Goal: Find specific page/section: Find specific page/section

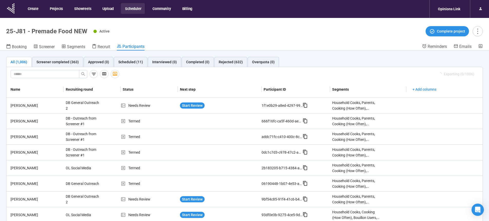
click at [135, 9] on button "Scheduler" at bounding box center [133, 8] width 24 height 11
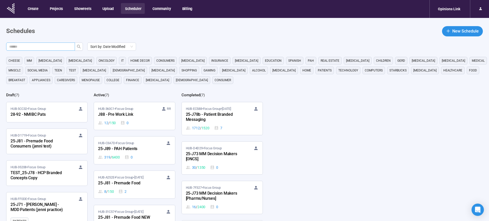
click at [60, 45] on input "text" at bounding box center [38, 47] width 59 height 6
type input "**"
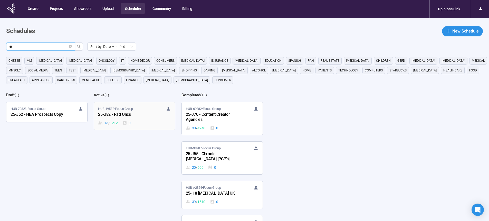
click at [129, 115] on div "25-J82 - Rad Oncs" at bounding box center [126, 115] width 56 height 7
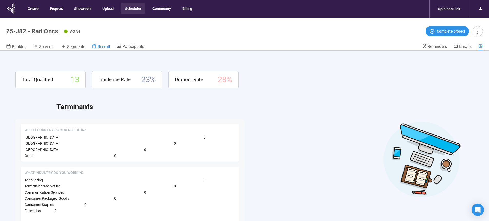
click at [106, 47] on span "Recruit" at bounding box center [104, 46] width 13 height 5
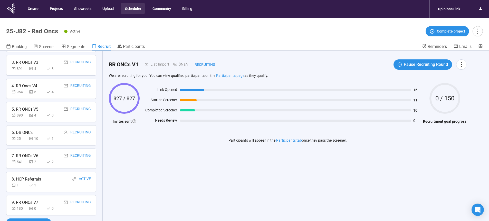
scroll to position [18, 0]
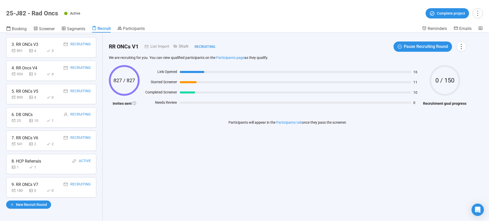
click at [64, 190] on div "180 0 0" at bounding box center [51, 191] width 79 height 6
